Goal: Task Accomplishment & Management: Use online tool/utility

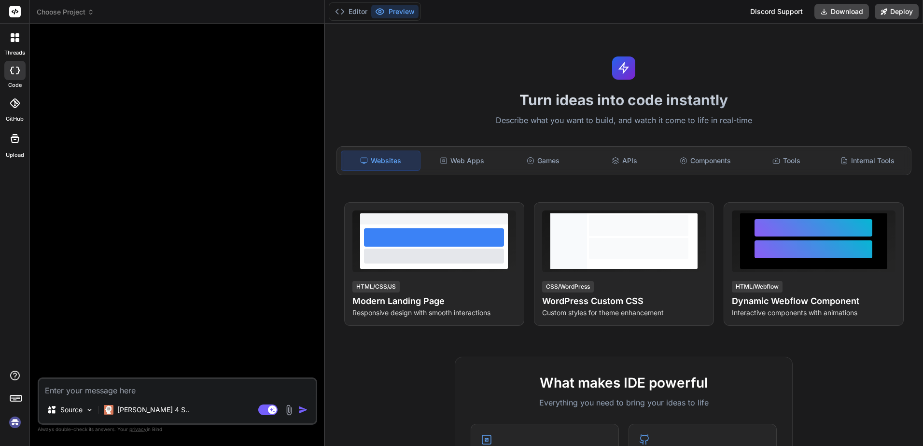
click at [14, 420] on img at bounding box center [15, 422] width 16 height 16
type textarea "x"
click at [360, 13] on button "Editor" at bounding box center [351, 12] width 40 height 14
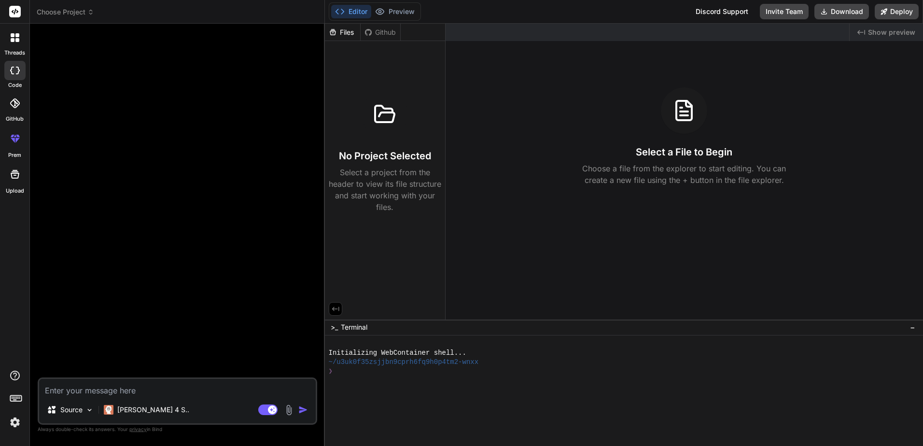
click at [16, 421] on img at bounding box center [15, 422] width 16 height 16
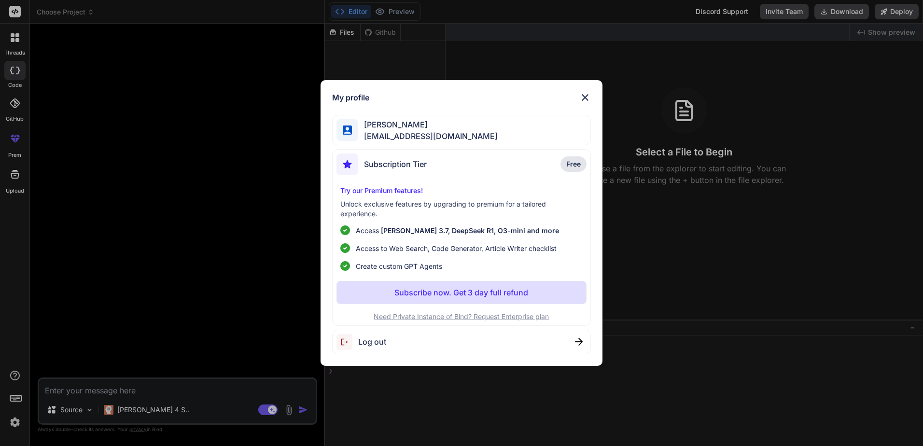
click at [515, 291] on p "Subscribe now. Get 3 day full refund" at bounding box center [462, 293] width 134 height 12
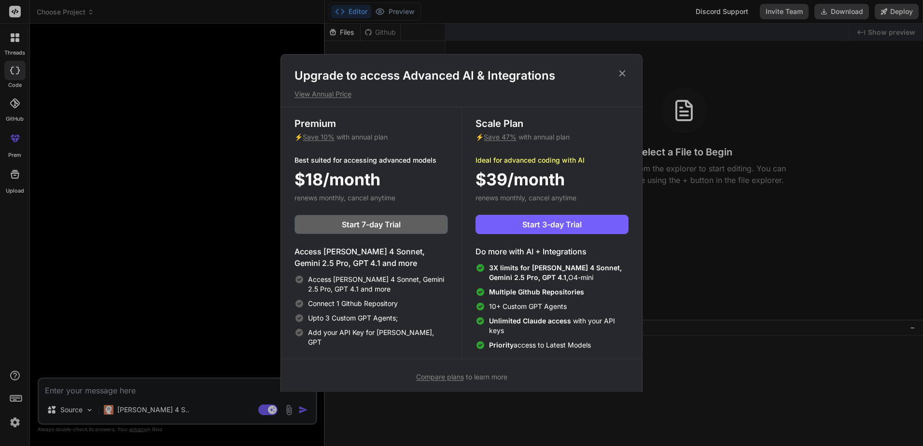
scroll to position [4, 0]
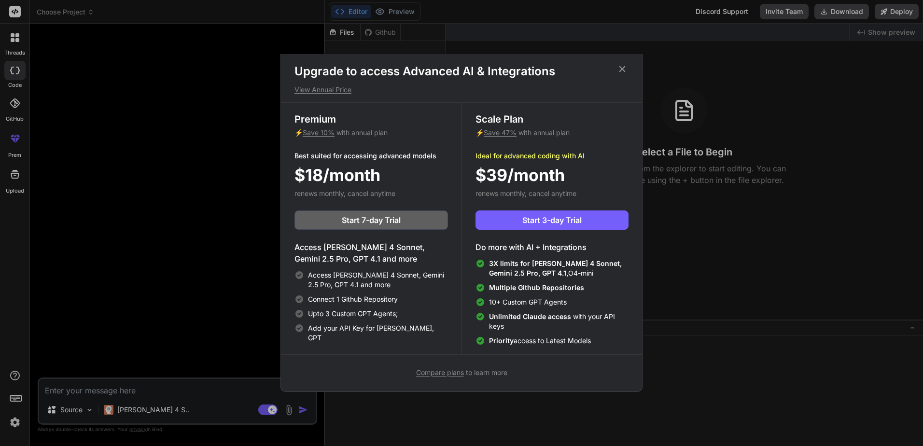
click at [618, 71] on icon at bounding box center [622, 69] width 11 height 11
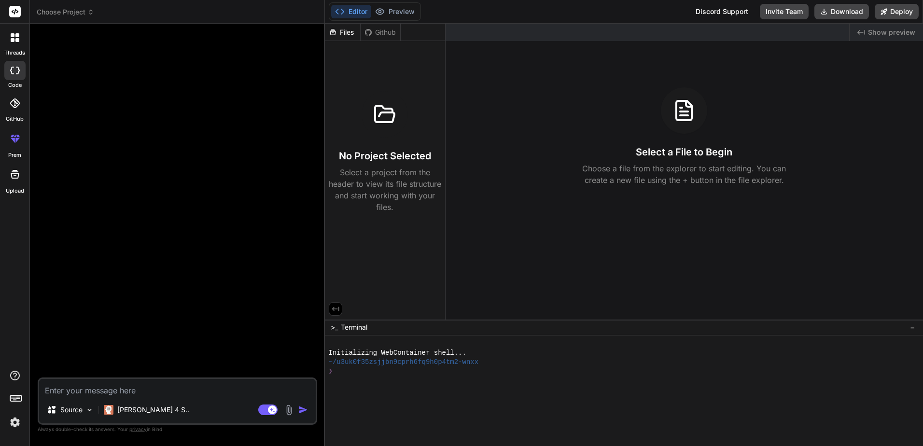
click at [222, 388] on textarea at bounding box center [177, 387] width 277 height 17
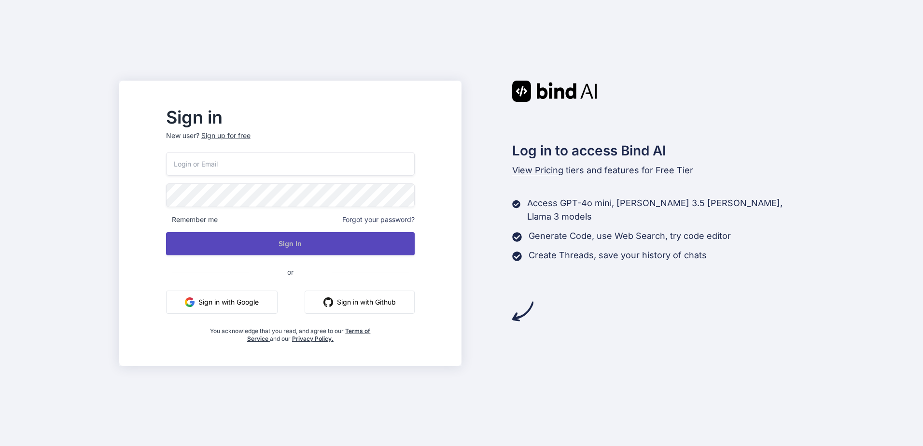
type input "[EMAIL_ADDRESS][DOMAIN_NAME]"
click at [254, 239] on button "Sign In" at bounding box center [290, 243] width 249 height 23
click at [290, 246] on button "Sign In" at bounding box center [290, 243] width 249 height 23
